Goal: Use online tool/utility: Utilize a website feature to perform a specific function

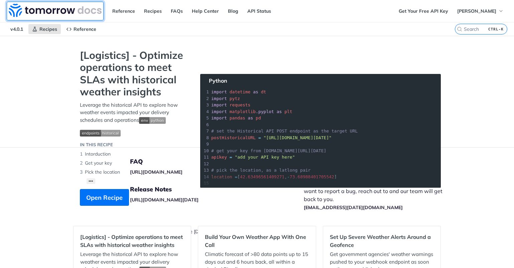
click at [43, 9] on img at bounding box center [55, 10] width 93 height 13
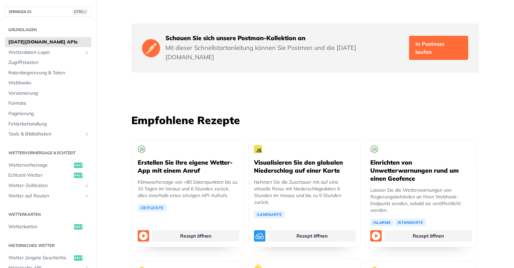
scroll to position [1136, 0]
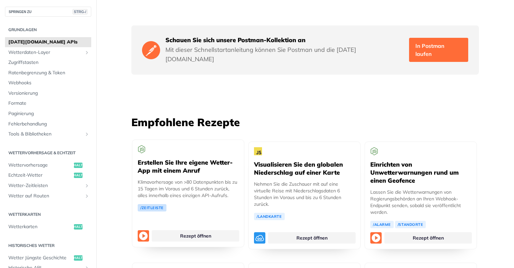
click at [155, 204] on link "/Zeitleiste" at bounding box center [152, 207] width 29 height 7
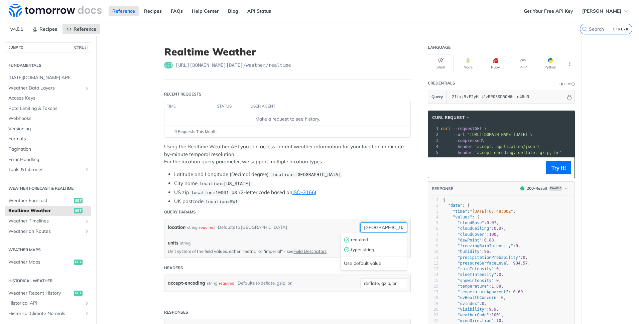
click at [369, 227] on input "[GEOGRAPHIC_DATA]" at bounding box center [383, 228] width 47 height 10
type input "[GEOGRAPHIC_DATA]"
click at [386, 194] on li "US zip location=10001 [GEOGRAPHIC_DATA] (2-letter code based on ISO-3166 )" at bounding box center [292, 193] width 237 height 8
click at [369, 228] on input "[GEOGRAPHIC_DATA]" at bounding box center [383, 228] width 47 height 10
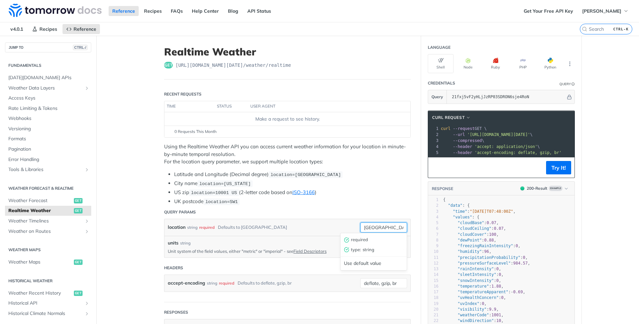
click at [369, 228] on input "[GEOGRAPHIC_DATA]" at bounding box center [383, 228] width 47 height 10
click at [381, 185] on li "City name location=[US_STATE]" at bounding box center [292, 184] width 237 height 8
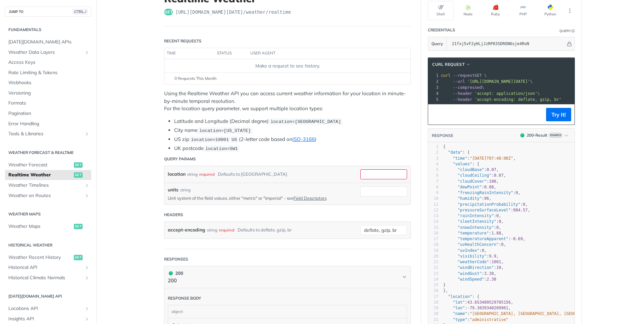
scroll to position [33, 0]
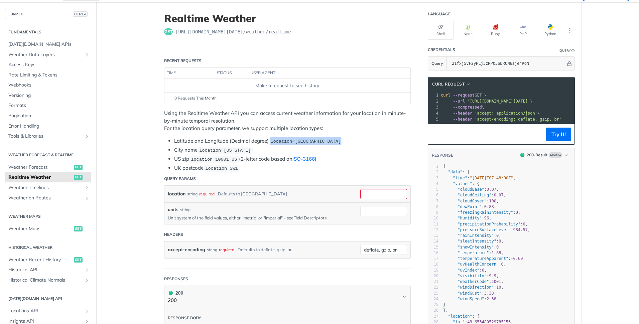
drag, startPoint x: 269, startPoint y: 141, endPoint x: 335, endPoint y: 141, distance: 65.5
click at [335, 141] on code "location=[GEOGRAPHIC_DATA]" at bounding box center [306, 141] width 74 height 7
copy span "location=[GEOGRAPHIC_DATA]"
click at [363, 192] on input "location" at bounding box center [383, 194] width 47 height 10
click at [359, 233] on div "Use default value" at bounding box center [374, 230] width 66 height 10
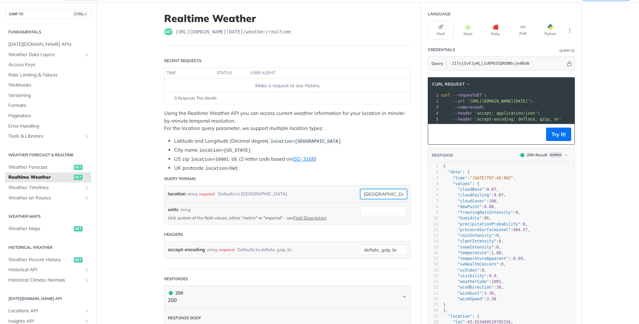
drag, startPoint x: 384, startPoint y: 189, endPoint x: 344, endPoint y: 191, distance: 39.8
click at [344, 191] on div "location string required Defaults to [GEOGRAPHIC_DATA] [GEOGRAPHIC_DATA] requir…" at bounding box center [287, 194] width 239 height 10
paste input "52.489481"
click at [396, 195] on input "52.489481," at bounding box center [383, 194] width 47 height 10
paste input "13.392397"
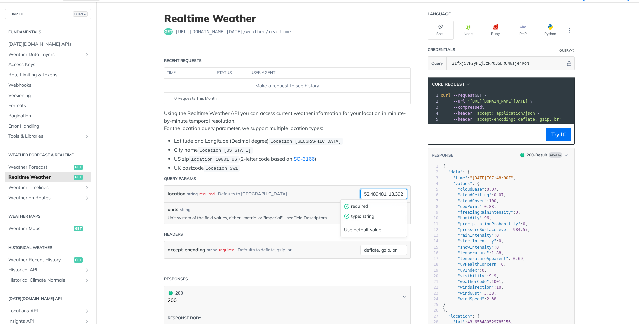
scroll to position [0, 10]
type input "52.489481, 13.392397"
click at [385, 133] on div "Using the Realtime Weather API you can access current weather information for y…" at bounding box center [287, 141] width 247 height 62
click at [232, 230] on header "Headers" at bounding box center [287, 234] width 247 height 13
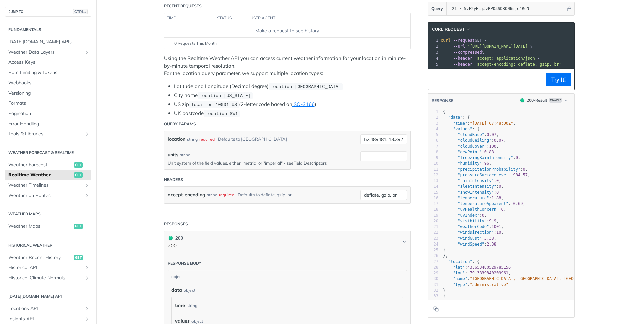
scroll to position [100, 0]
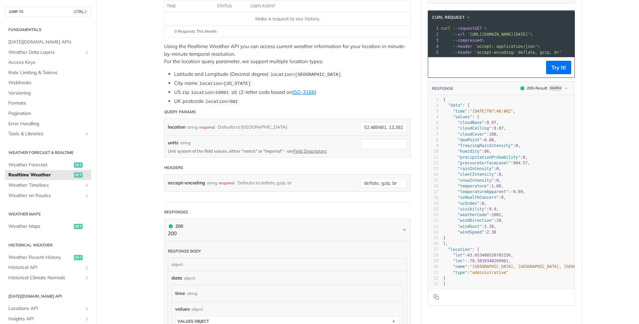
click at [124, 164] on main "JUMP TO CTRL-/ Fundamentals [DATE][DOMAIN_NAME] APIs Weather Data Layers Core P…" at bounding box center [319, 237] width 639 height 605
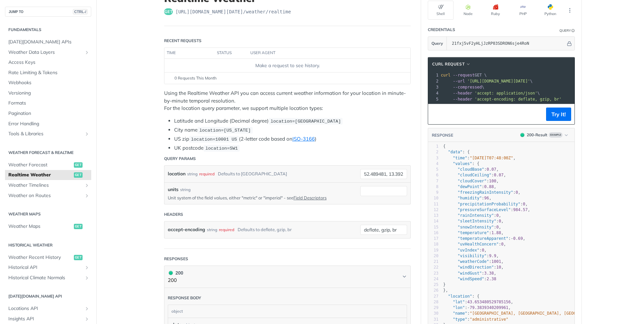
scroll to position [33, 0]
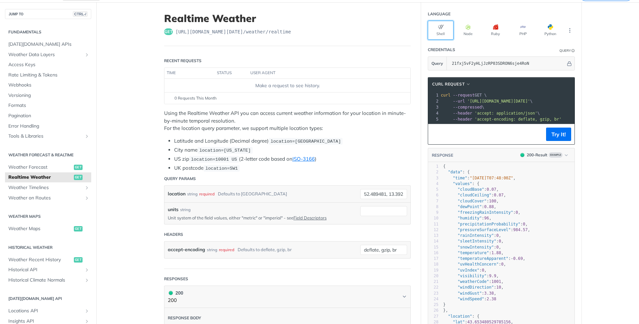
click at [445, 30] on button "Shell" at bounding box center [441, 30] width 26 height 19
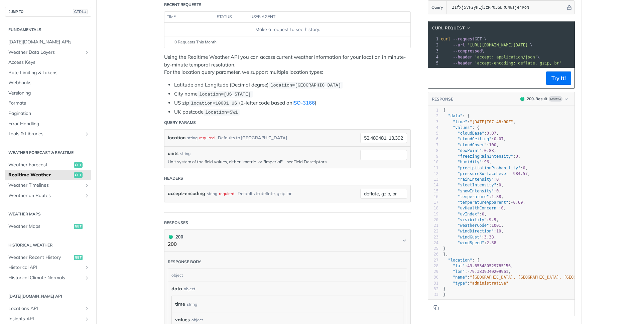
scroll to position [100, 0]
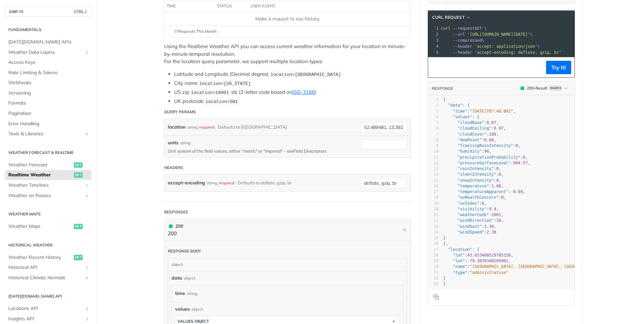
click at [304, 151] on link "Field Descriptors" at bounding box center [309, 150] width 33 height 5
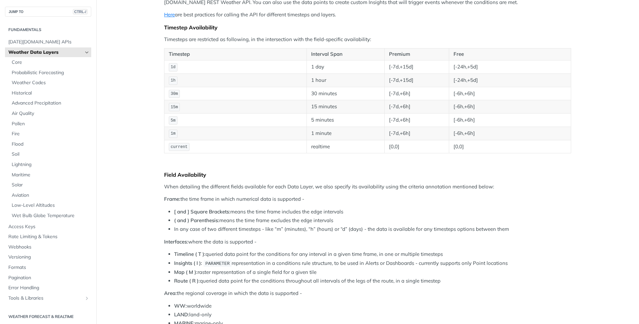
scroll to position [611, 0]
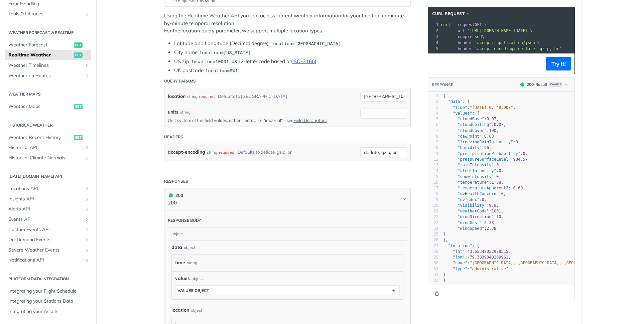
scroll to position [134, 0]
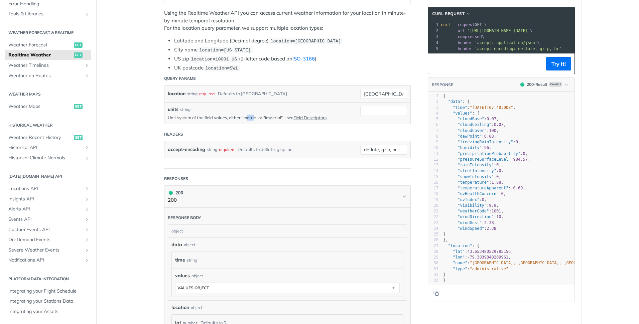
drag, startPoint x: 252, startPoint y: 119, endPoint x: 246, endPoint y: 119, distance: 6.7
click at [246, 119] on p "Unit system of the field values, either "metric" or "imperial" - see Field Desc…" at bounding box center [259, 118] width 182 height 6
click at [243, 117] on p "Unit system of the field values, either "metric" or "imperial" - see Field Desc…" at bounding box center [259, 118] width 182 height 6
drag, startPoint x: 242, startPoint y: 117, endPoint x: 254, endPoint y: 117, distance: 11.7
click at [254, 117] on p "Unit system of the field values, either "metric" or "imperial" - see Field Desc…" at bounding box center [259, 118] width 182 height 6
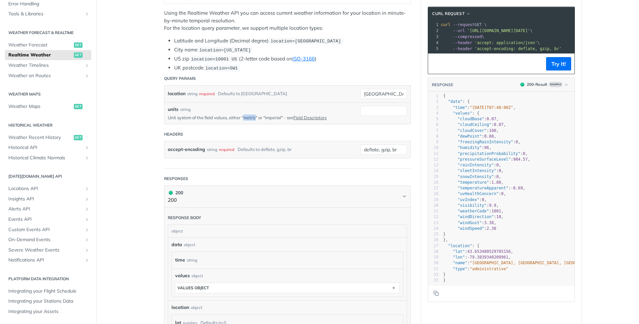
copy p "metric"
click at [365, 110] on input "units" at bounding box center [383, 111] width 47 height 10
paste input "metric"
type input "metric"
click at [130, 148] on main "JUMP TO CTRL-/ Fundamentals [DATE][DOMAIN_NAME] APIs Weather Data Layers Core P…" at bounding box center [319, 204] width 639 height 605
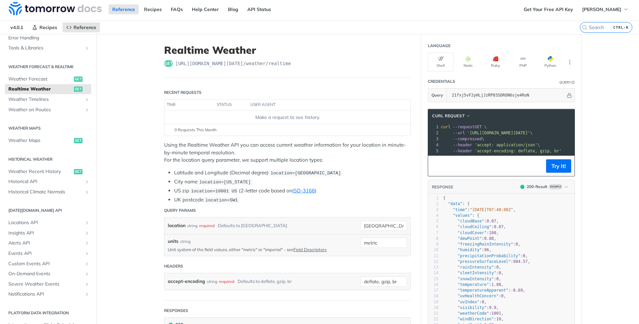
scroll to position [0, 0]
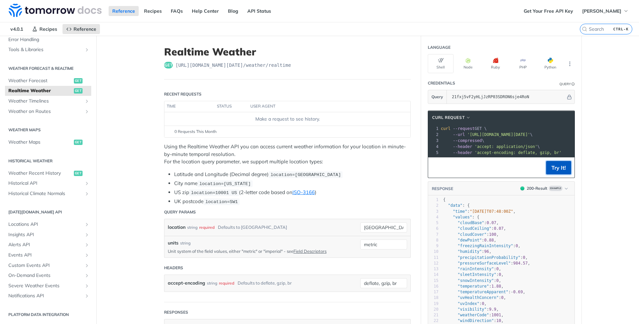
click at [550, 170] on button "Try It!" at bounding box center [558, 167] width 25 height 13
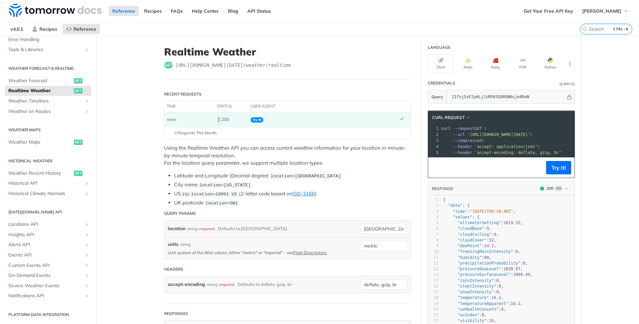
click at [251, 119] on span "Try It!" at bounding box center [257, 119] width 13 height 5
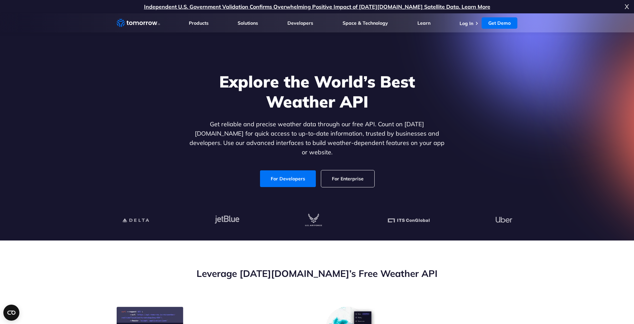
click at [627, 7] on span "X" at bounding box center [627, 6] width 4 height 13
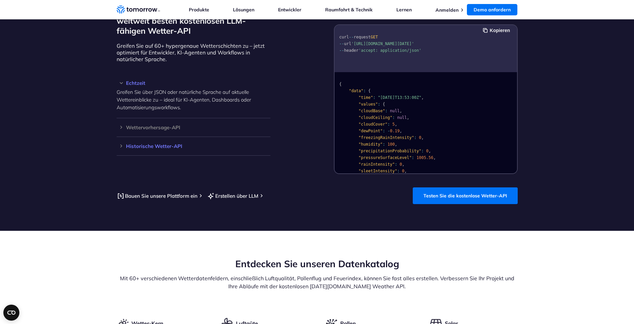
scroll to position [602, 0]
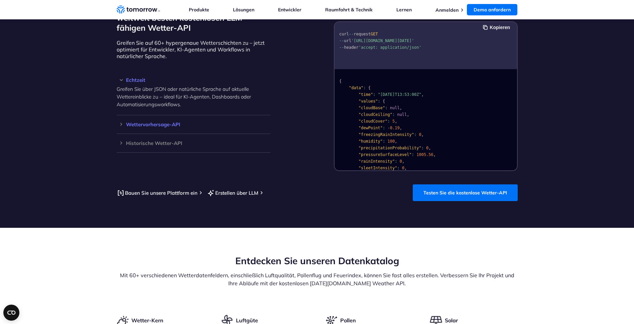
click at [145, 125] on h3 "Wettervorhersage-API" at bounding box center [194, 124] width 154 height 5
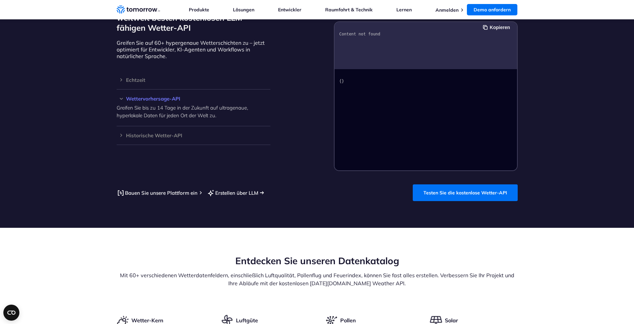
click at [235, 193] on font "Erstellen über LLM" at bounding box center [236, 193] width 43 height 6
